Goal: Transaction & Acquisition: Purchase product/service

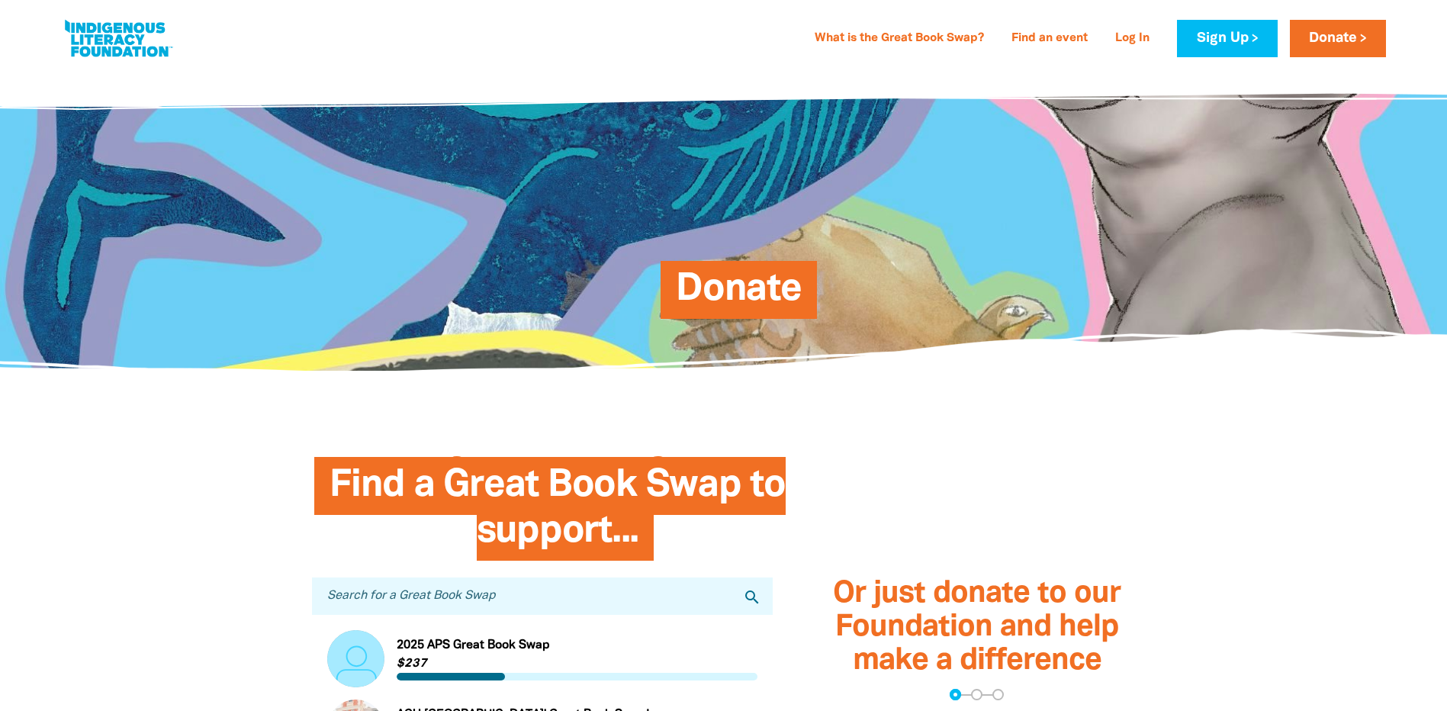
click at [715, 279] on span "Donate" at bounding box center [739, 295] width 126 height 47
click at [1332, 44] on link "Donate" at bounding box center [1337, 38] width 96 height 37
click at [1333, 38] on link "Donate" at bounding box center [1337, 38] width 96 height 37
click at [381, 600] on input "Search for a Great Book Swap" at bounding box center [542, 595] width 461 height 37
type input "T"
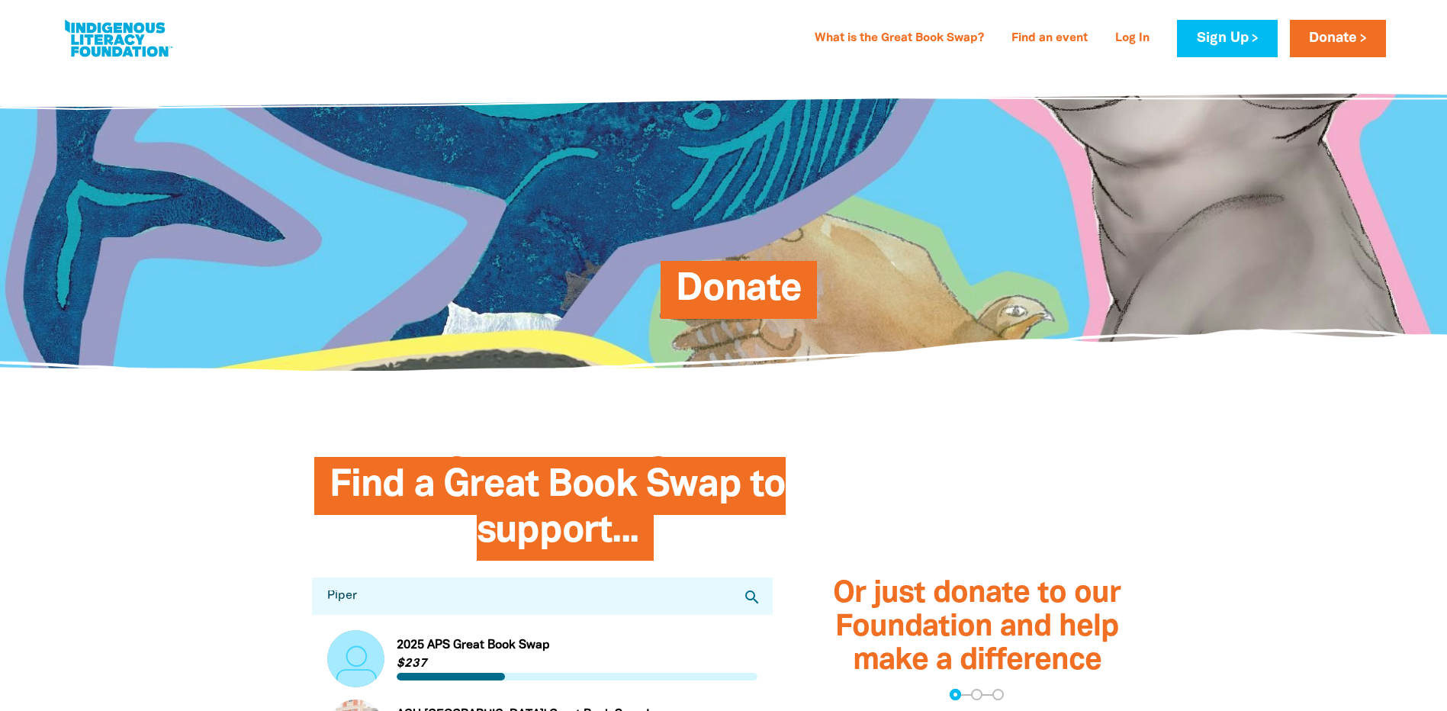
click at [753, 599] on icon "search" at bounding box center [752, 597] width 18 height 18
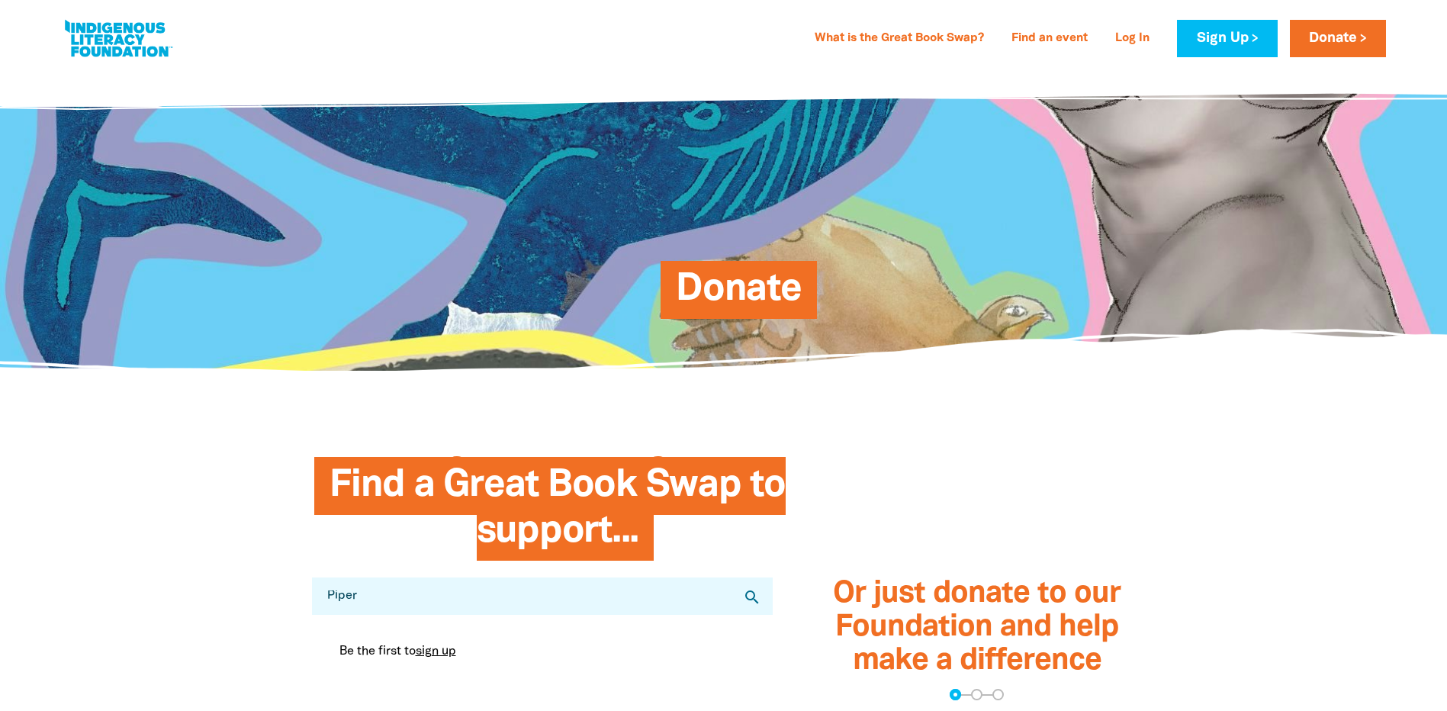
drag, startPoint x: 320, startPoint y: 599, endPoint x: 291, endPoint y: 596, distance: 29.1
type input "TIGS"
click at [756, 602] on icon "search" at bounding box center [752, 597] width 18 height 18
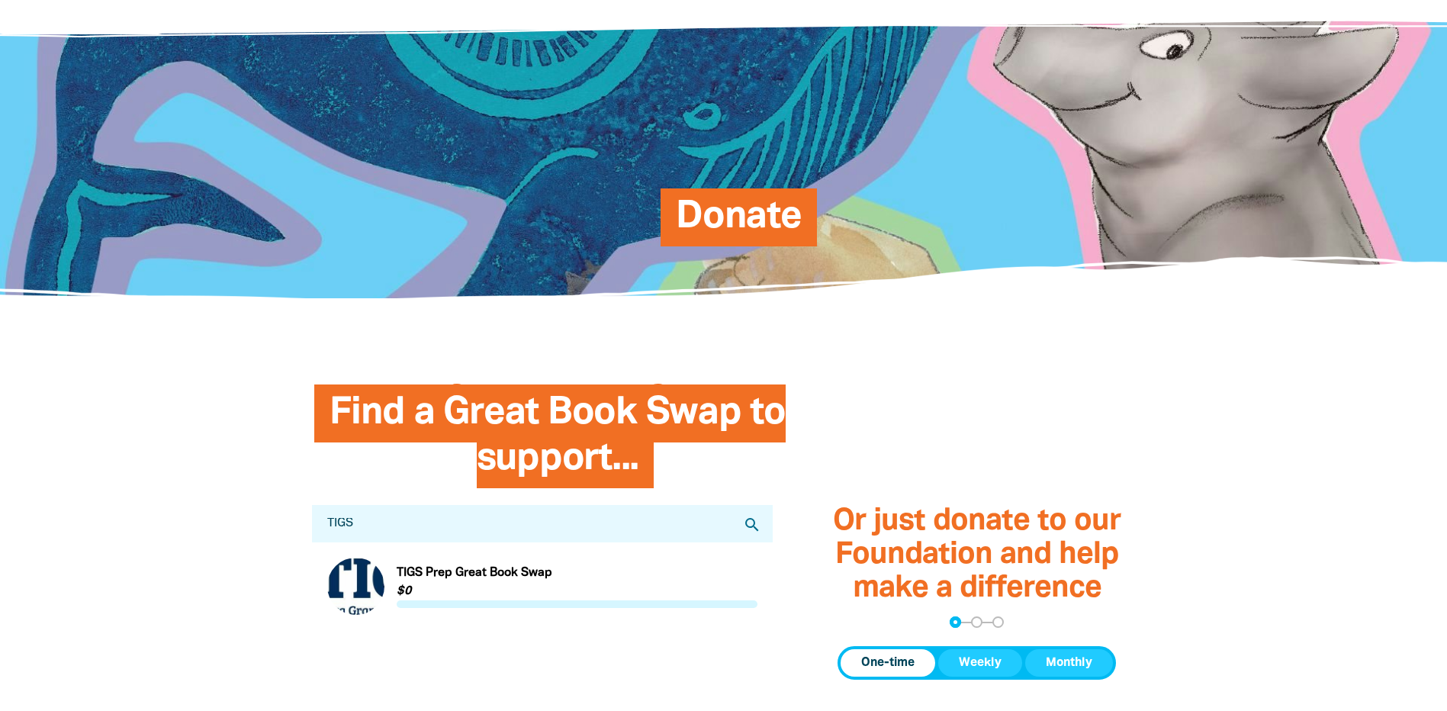
scroll to position [305, 0]
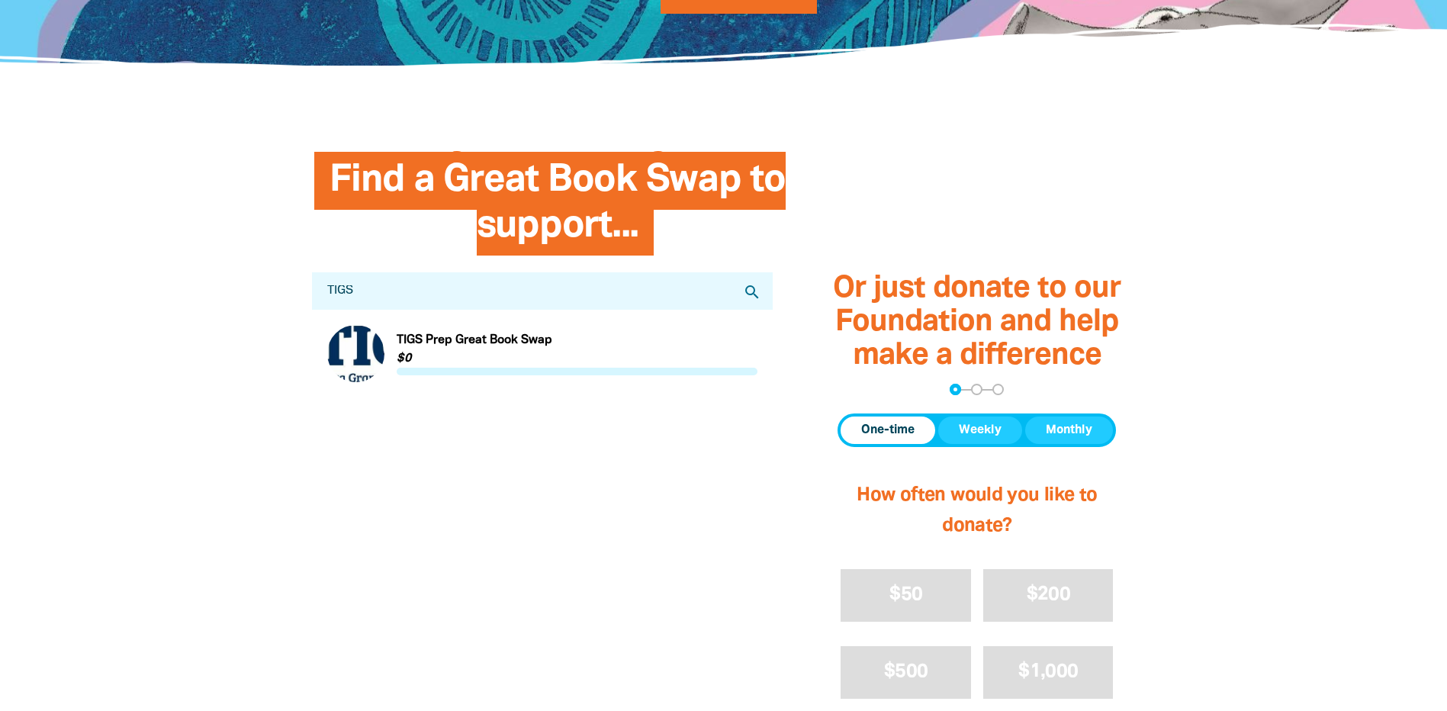
click at [357, 352] on link "Link to TIGS Prep Great Book Swap" at bounding box center [542, 353] width 431 height 57
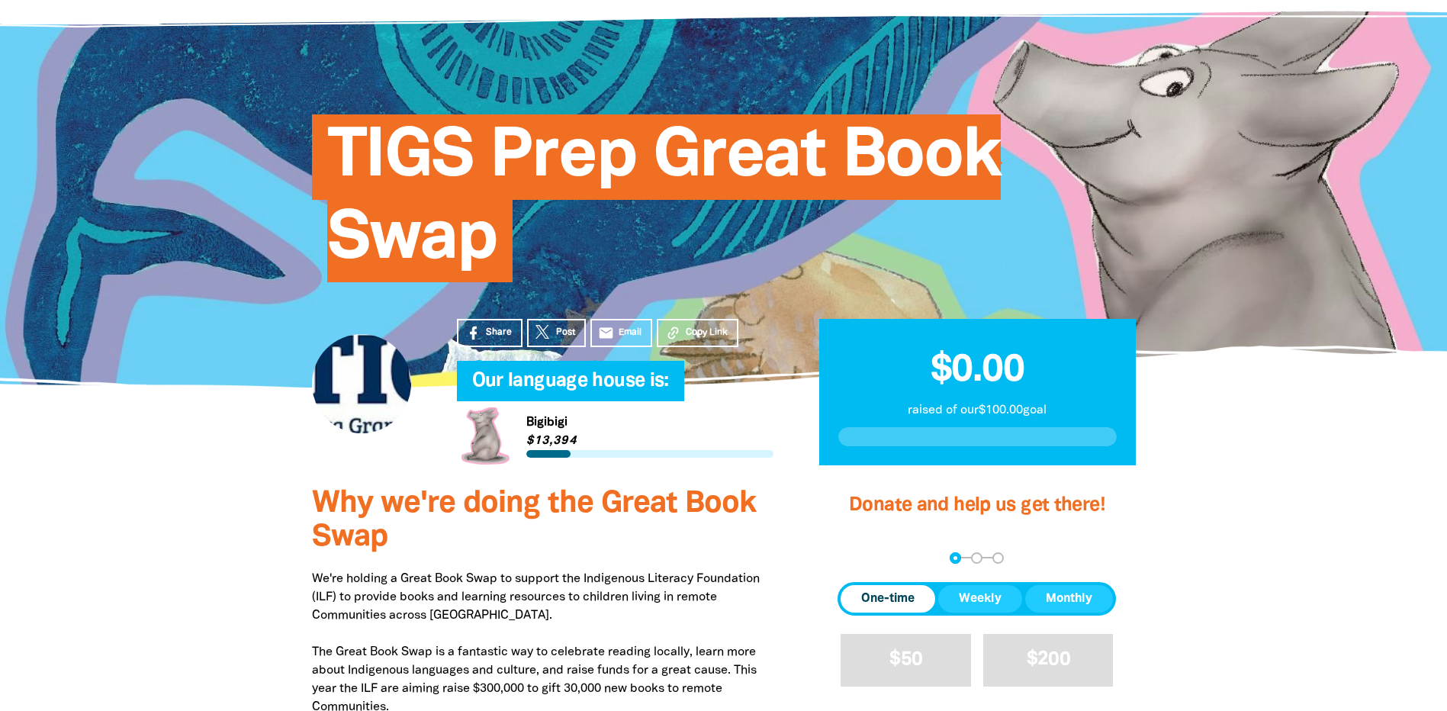
scroll to position [229, 0]
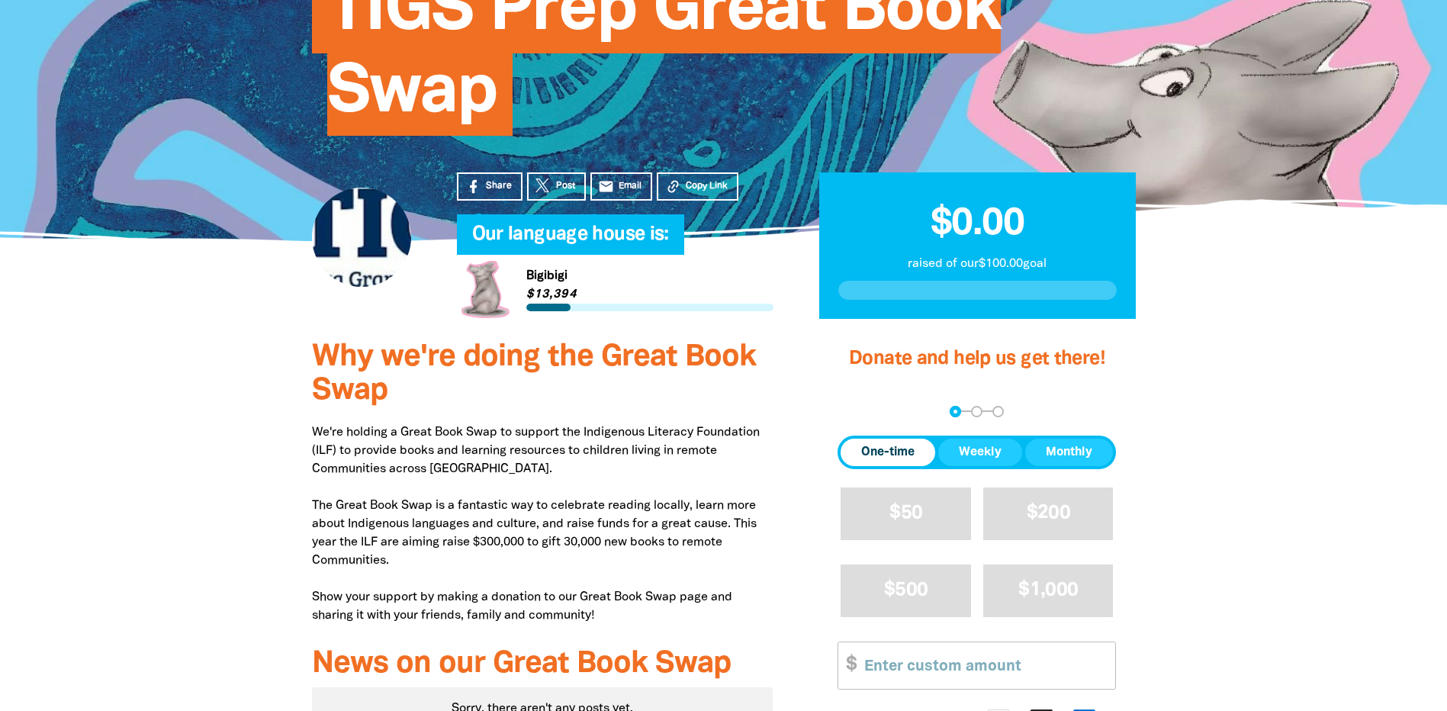
click at [895, 452] on span "One-time" at bounding box center [887, 452] width 53 height 18
click at [952, 670] on input "Other Amount" at bounding box center [984, 665] width 262 height 47
type input "40"
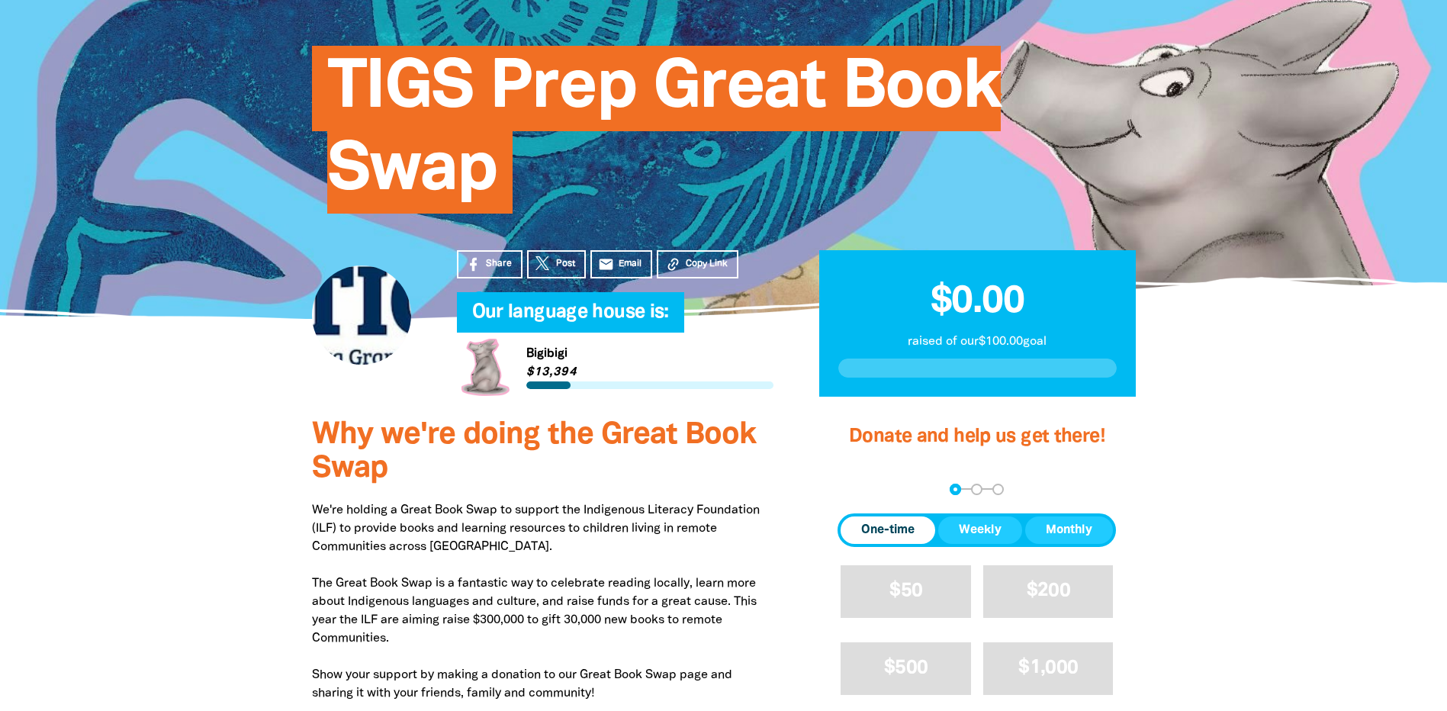
scroll to position [380, 0]
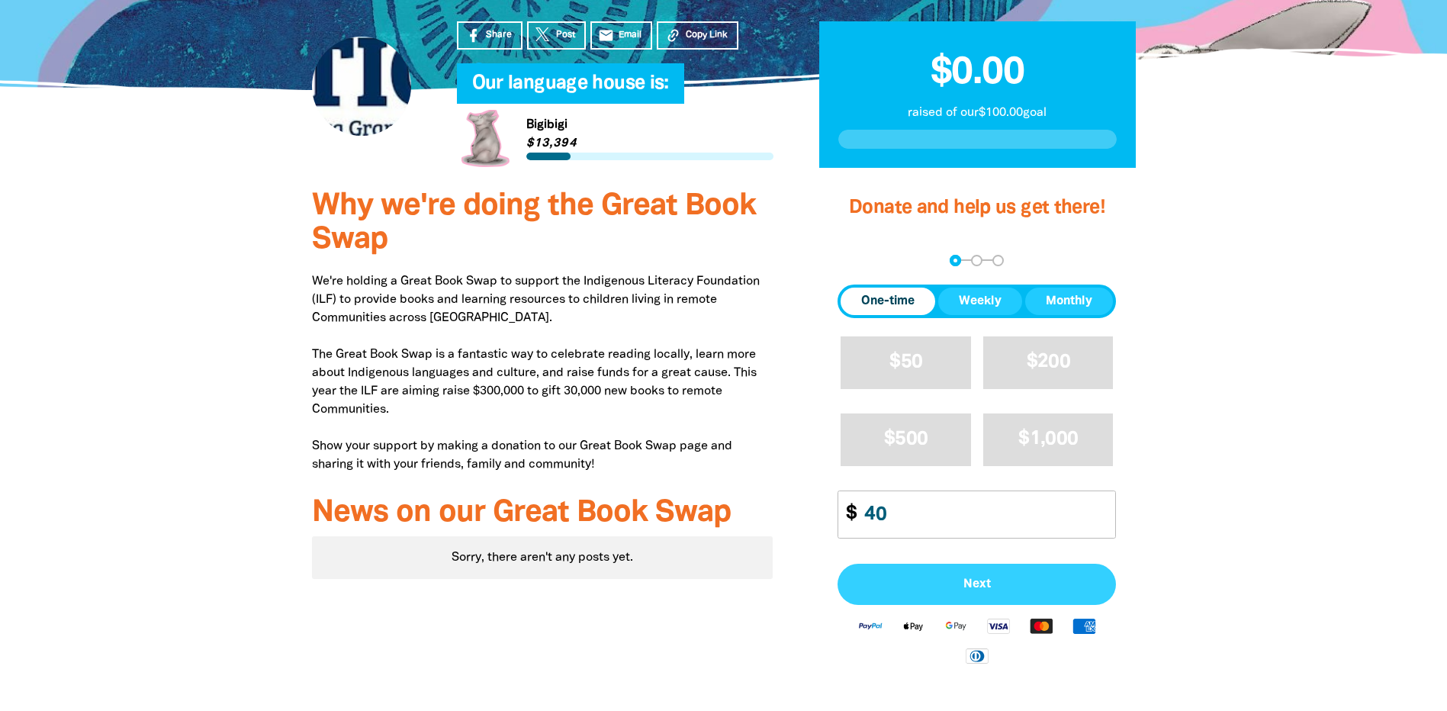
click at [994, 583] on span "Next" at bounding box center [976, 584] width 245 height 12
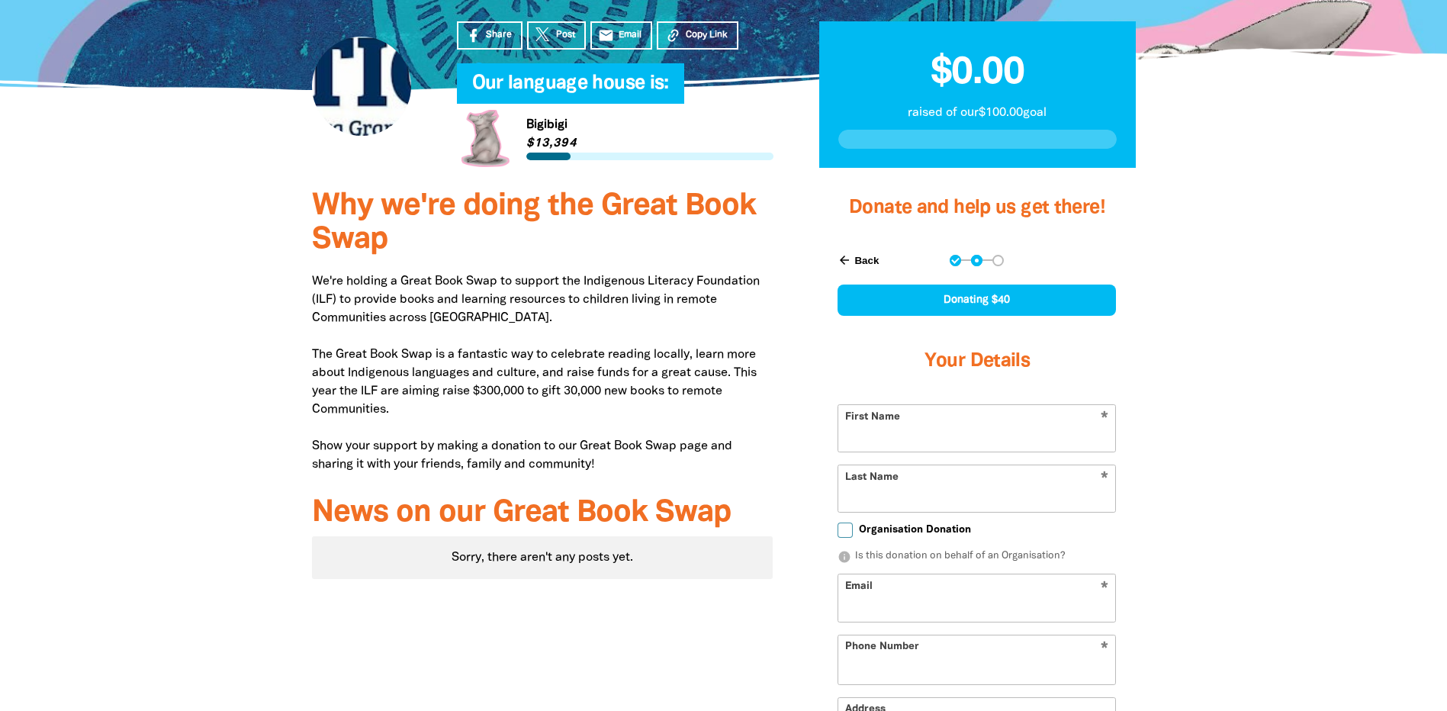
select select "AU"
click at [915, 439] on input "First Name" at bounding box center [976, 428] width 277 height 47
type input "The [GEOGRAPHIC_DATA]"
type input "[GEOGRAPHIC_DATA]"
click at [846, 530] on input "Organisation Donation" at bounding box center [844, 529] width 15 height 15
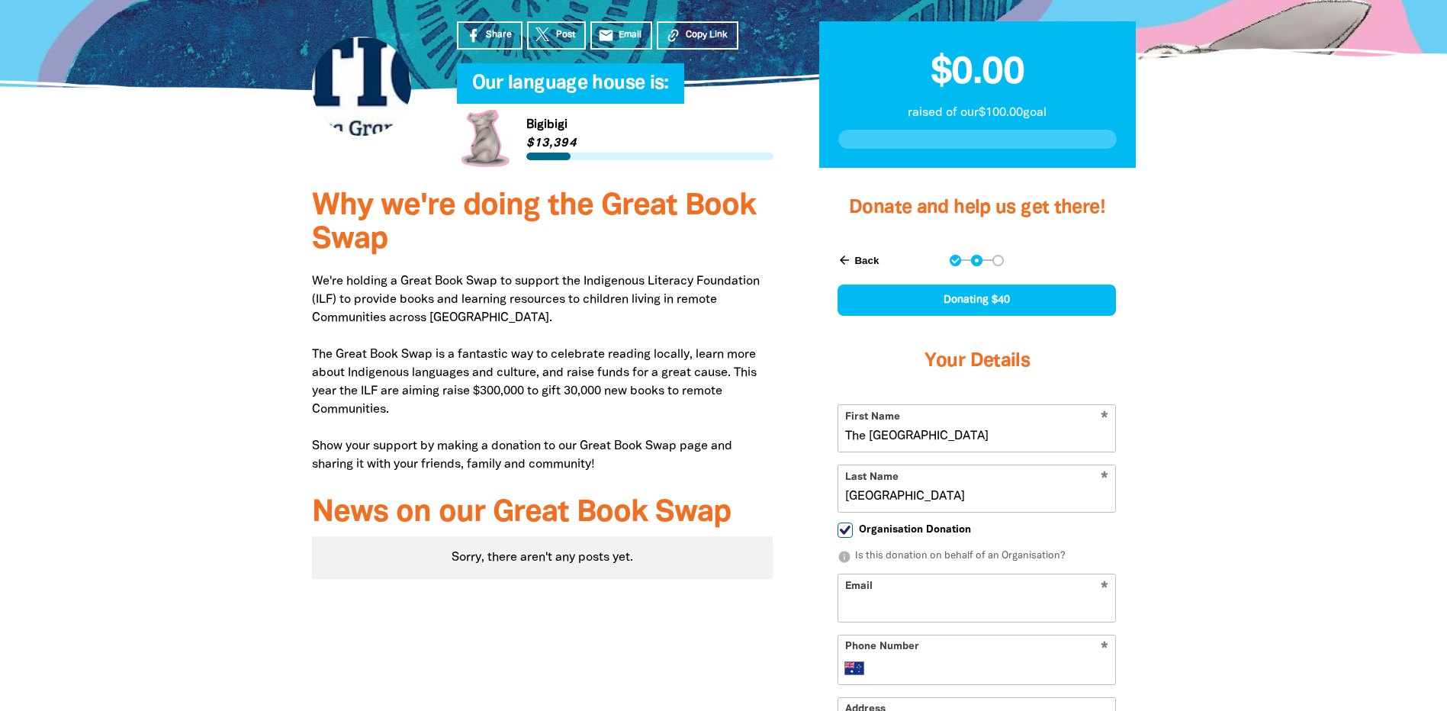
checkbox input "true"
select select "AU"
click at [899, 587] on input "Organisation Name" at bounding box center [976, 597] width 277 height 47
type input "THE [GEOGRAPHIC_DATA]"
click at [1325, 560] on div at bounding box center [723, 615] width 1447 height 881
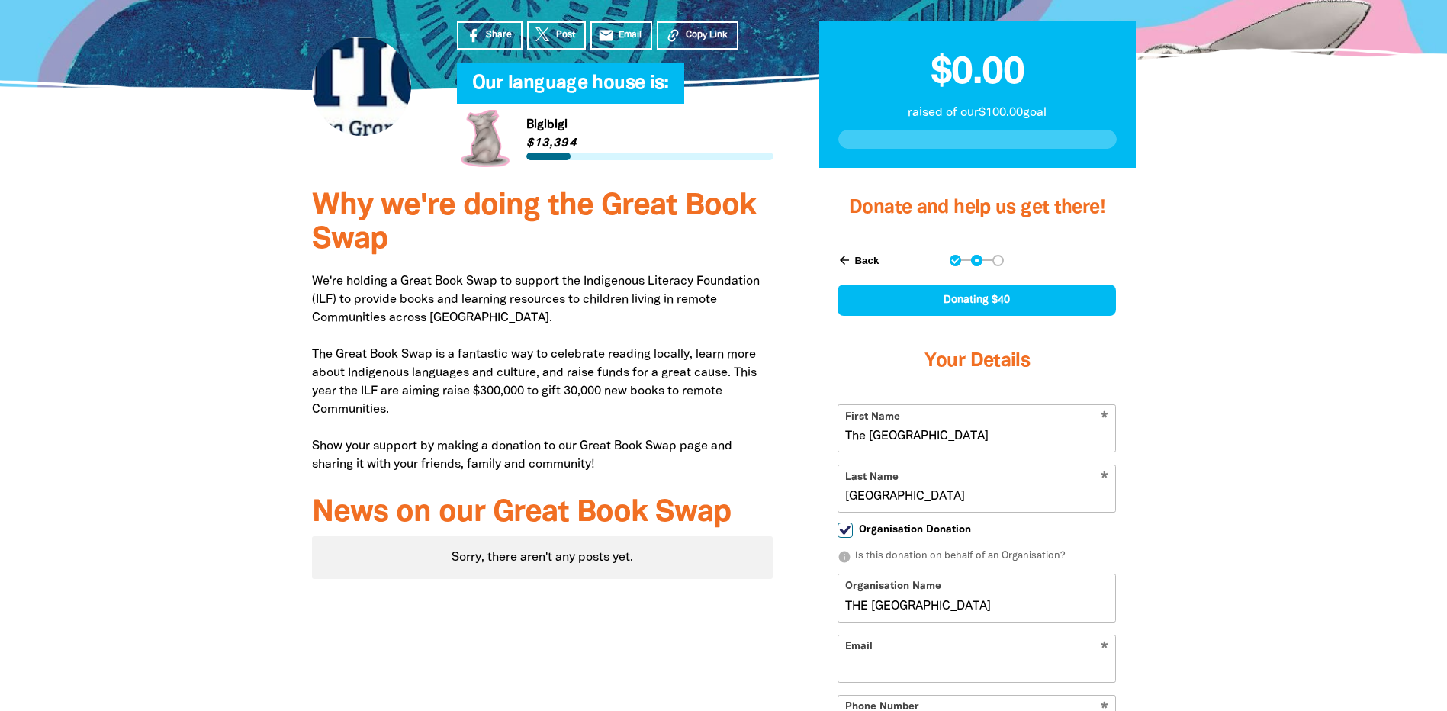
click at [966, 659] on input "Email" at bounding box center [976, 658] width 277 height 47
type input "[EMAIL_ADDRESS][DOMAIN_NAME]"
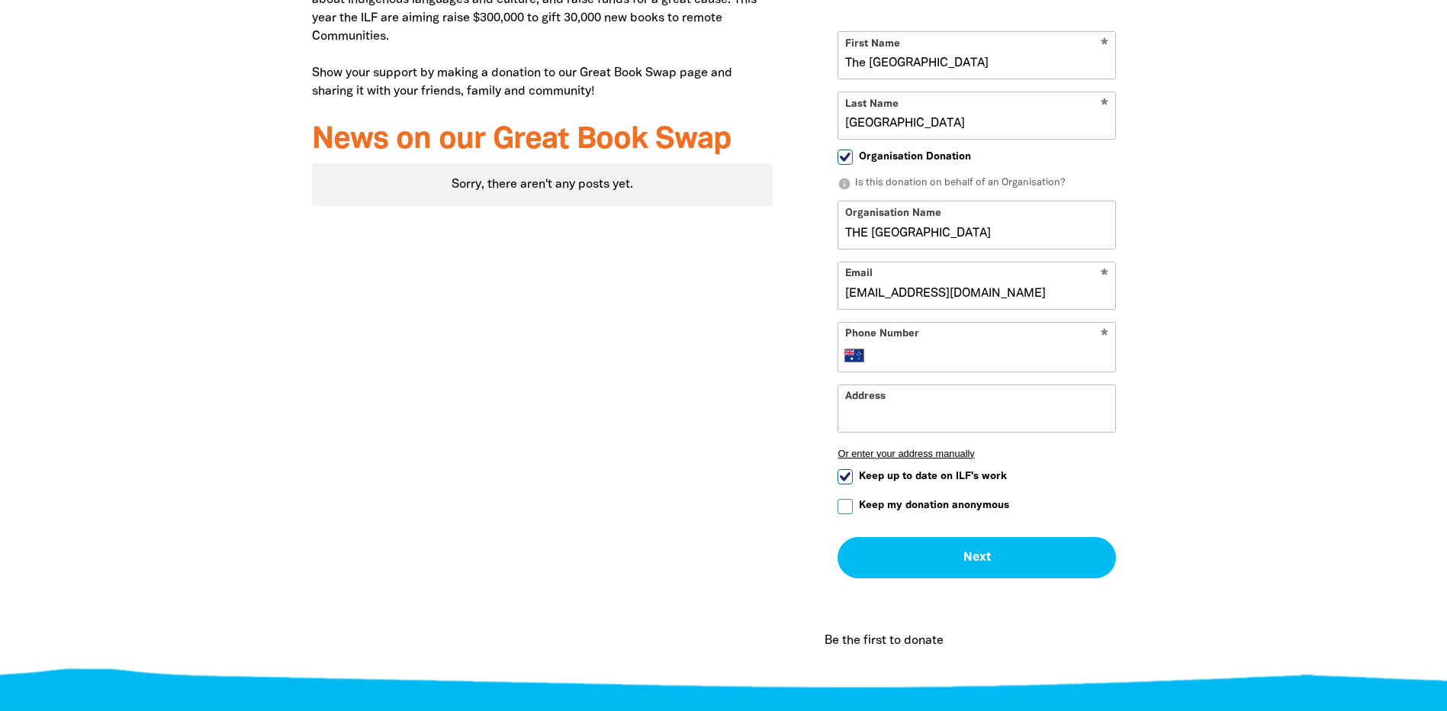
click at [981, 355] on input "Phone Number" at bounding box center [991, 355] width 233 height 18
type input "[PHONE_NUMBER]"
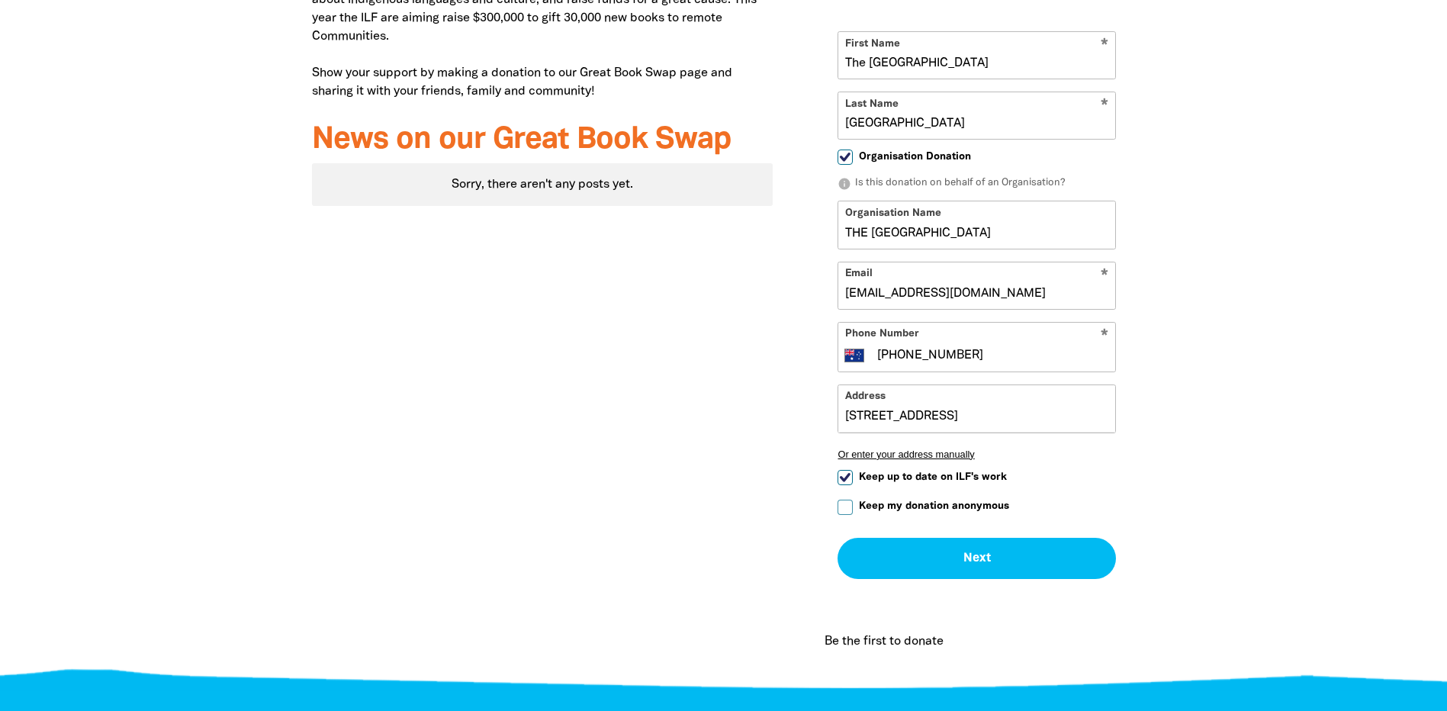
click at [842, 417] on input "[STREET_ADDRESS]" at bounding box center [976, 408] width 277 height 47
type input "[STREET_ADDRESS]"
click at [1126, 450] on div "arrow_back Back Step 1 Step 2 Step 3 Donating $40 Your Details * First Name The…" at bounding box center [976, 231] width 316 height 736
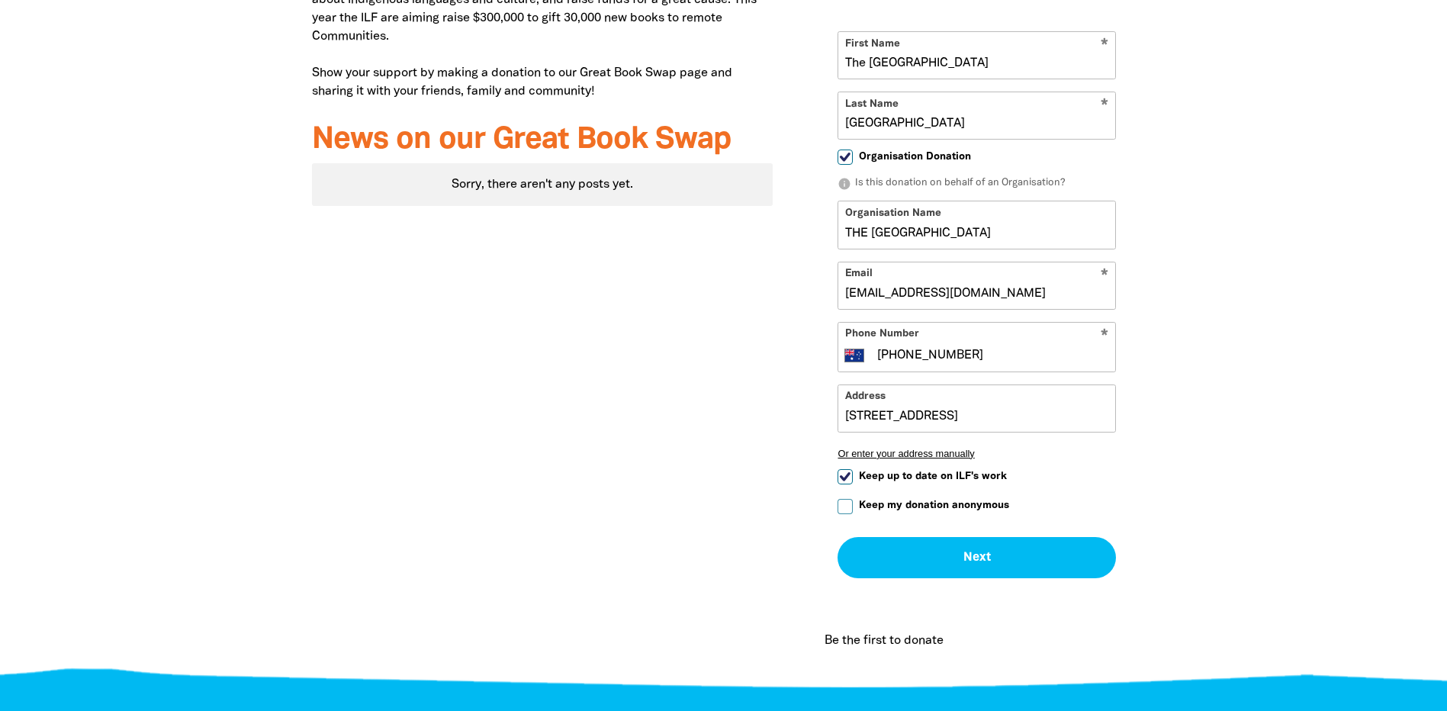
click at [841, 477] on input "Keep up to date on ILF's work" at bounding box center [844, 476] width 15 height 15
checkbox input "false"
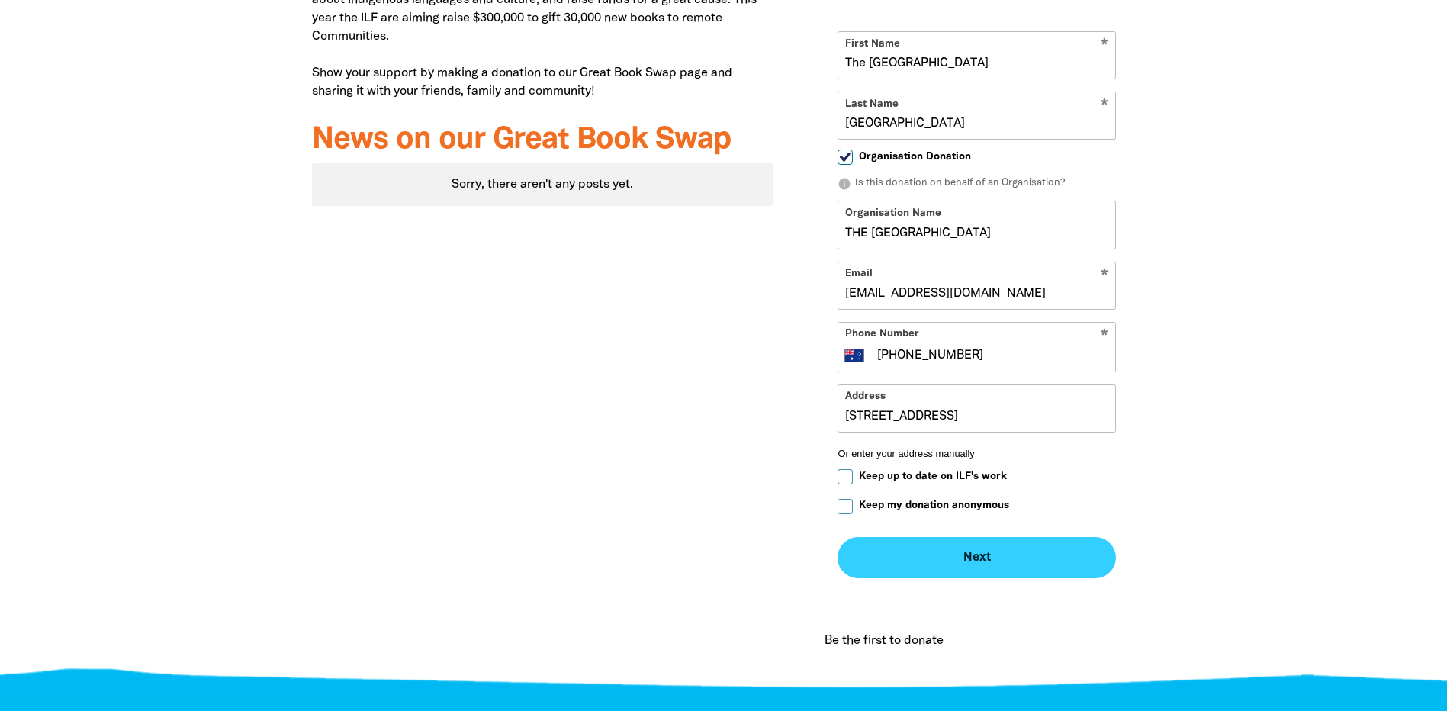
click at [989, 555] on button "Next chevron_right" at bounding box center [976, 557] width 278 height 41
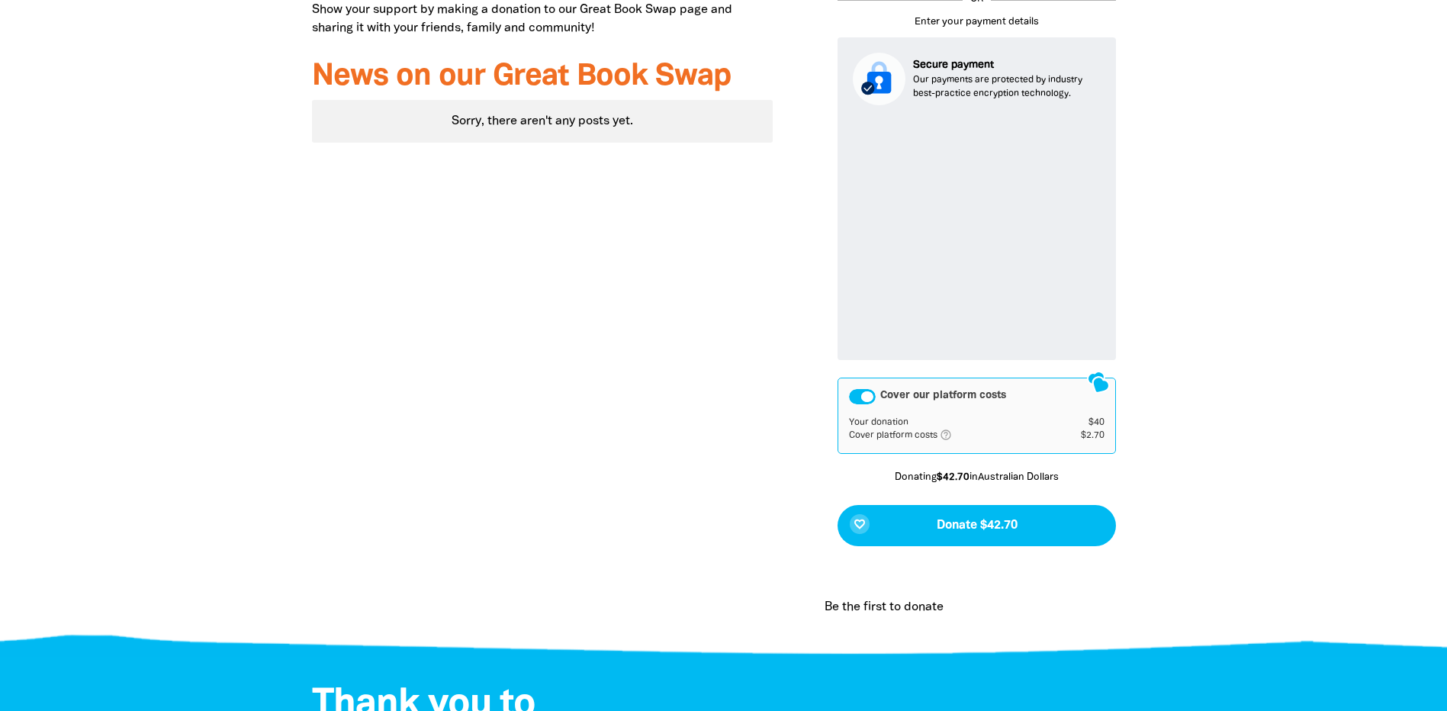
scroll to position [823, 0]
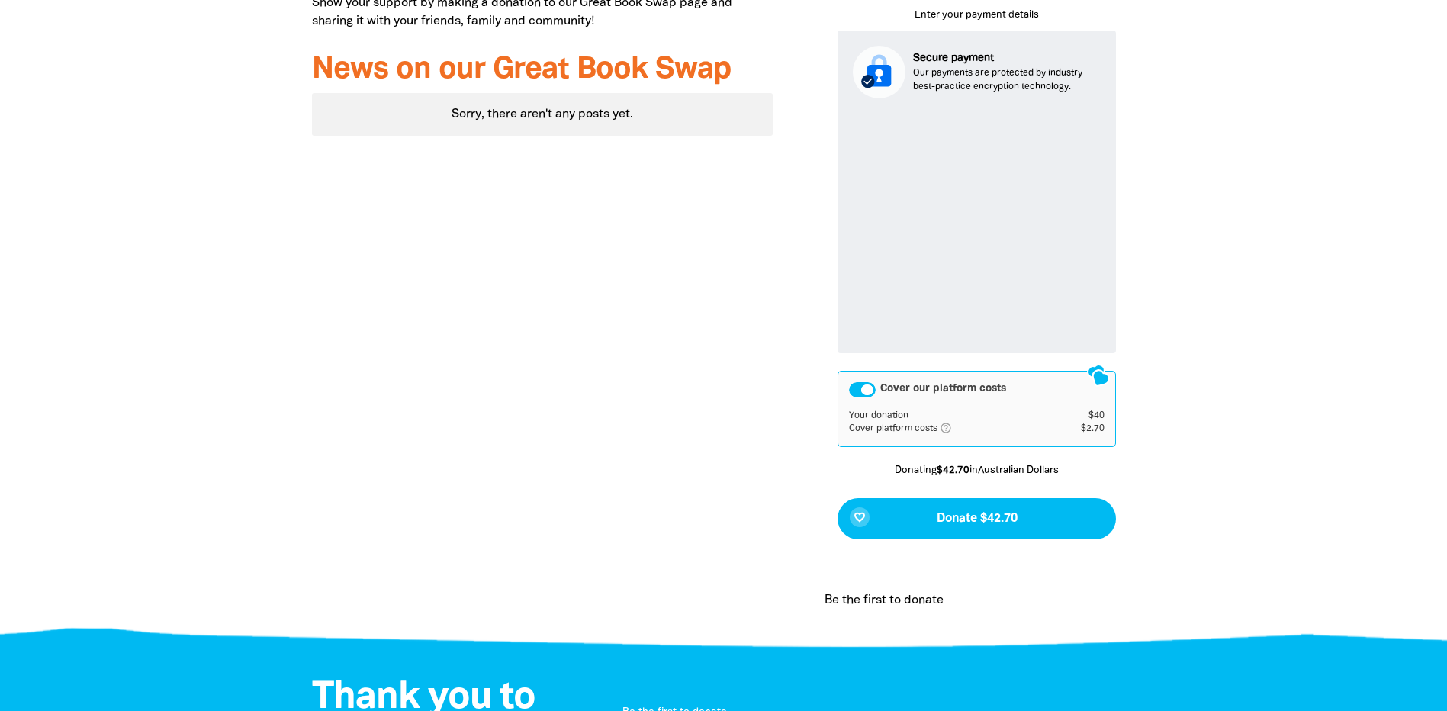
click at [854, 388] on div "Cover our platform costs" at bounding box center [862, 389] width 27 height 15
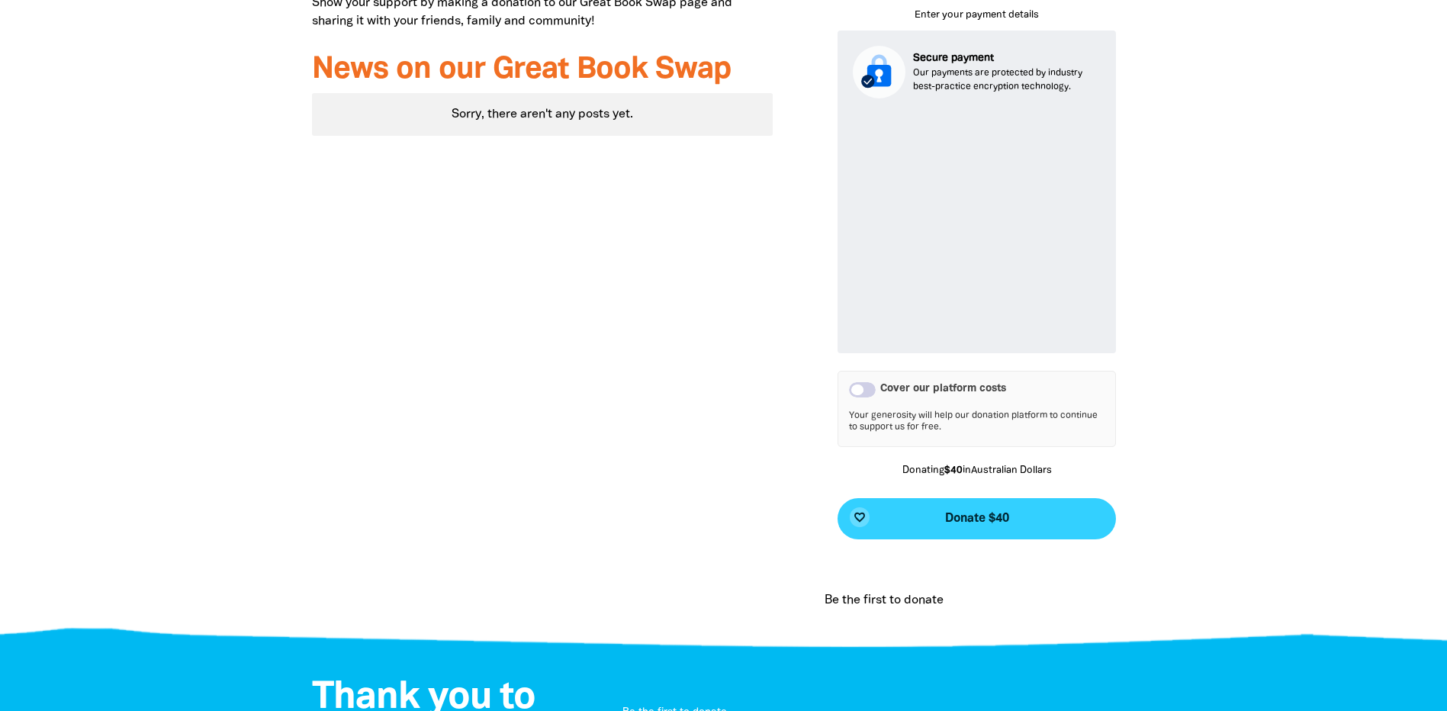
click at [957, 515] on span "Donate $40" at bounding box center [977, 518] width 64 height 12
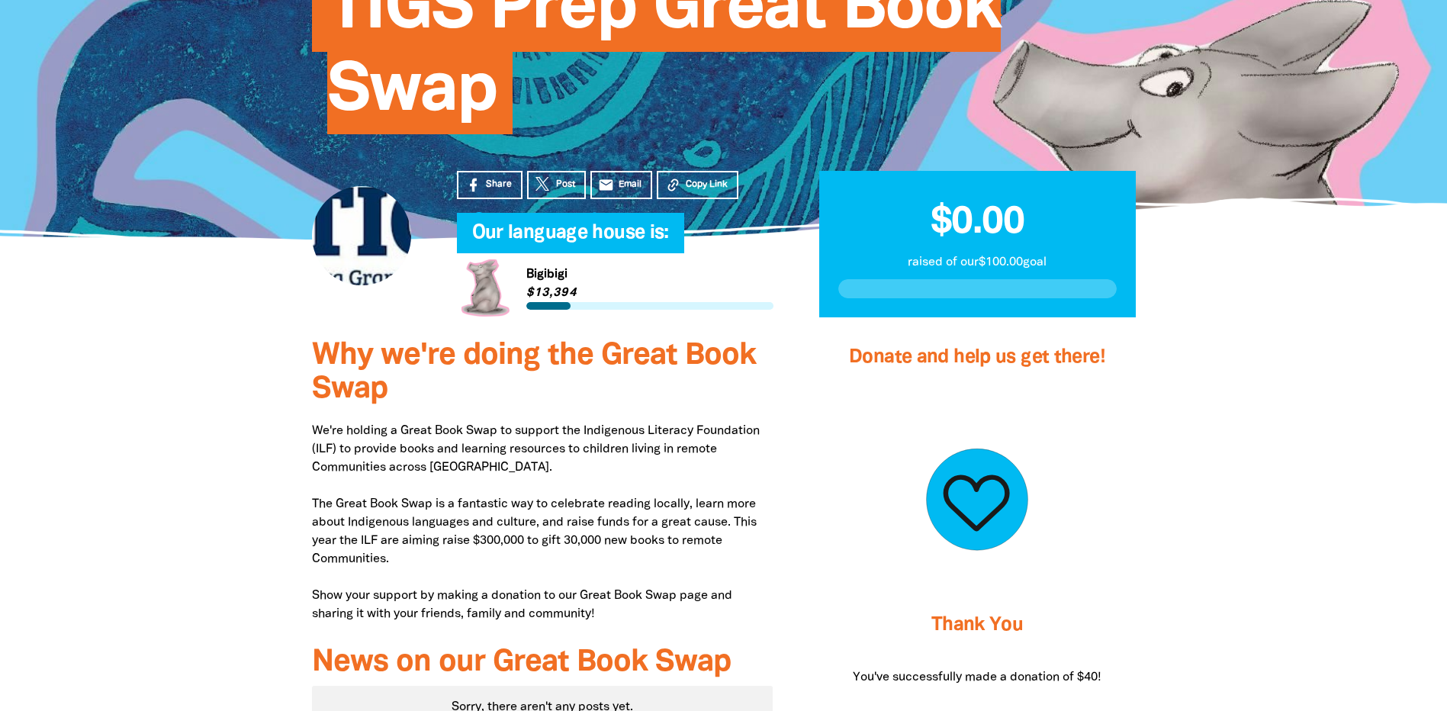
scroll to position [60, 0]
